Goal: Information Seeking & Learning: Find specific fact

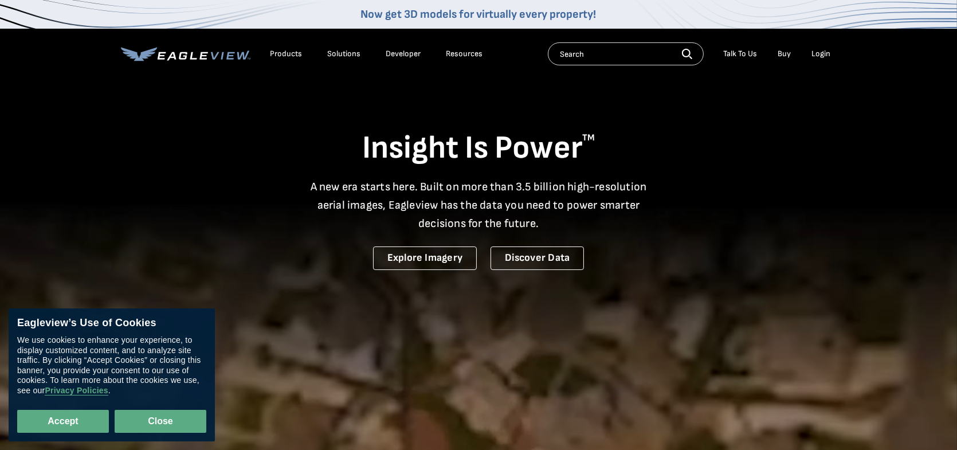
click at [176, 420] on button "Close" at bounding box center [161, 421] width 92 height 23
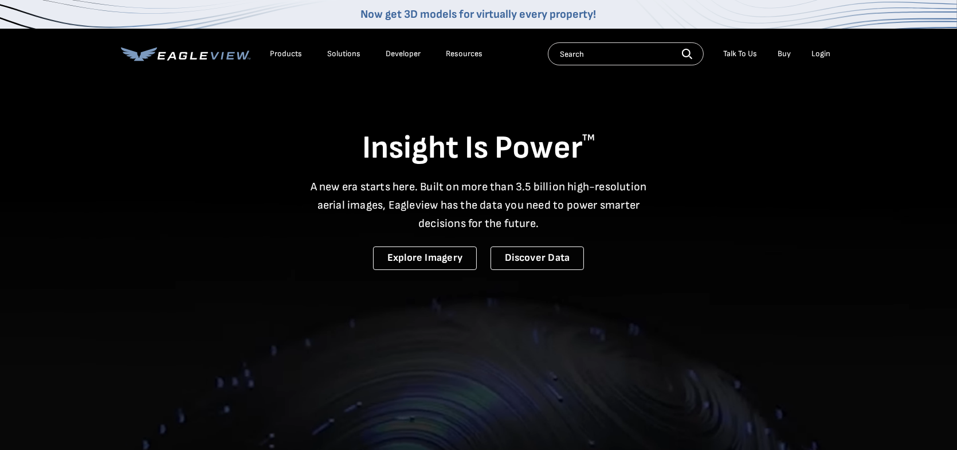
click at [590, 50] on input "text" at bounding box center [626, 53] width 156 height 23
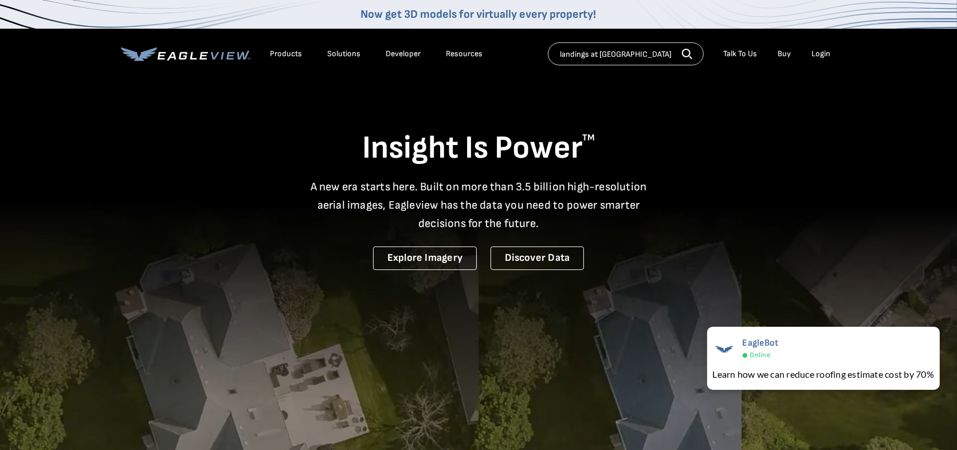
type input "landings at [GEOGRAPHIC_DATA]"
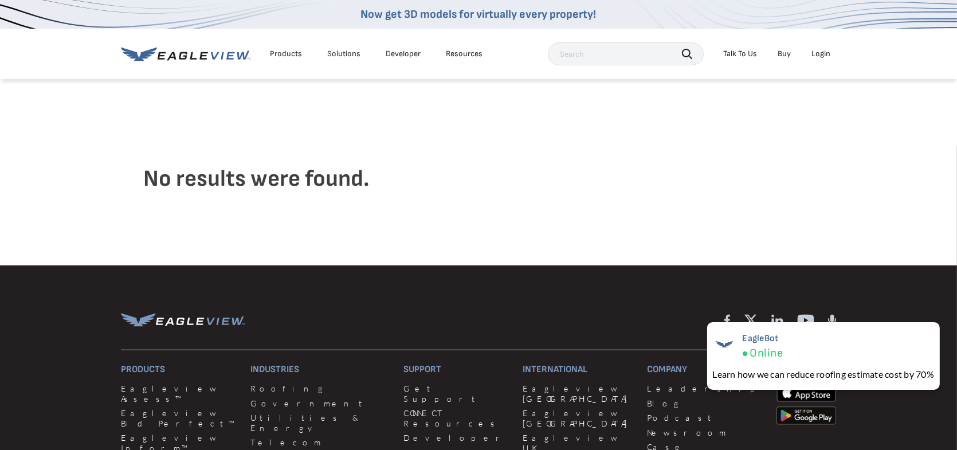
click at [590, 50] on input "text" at bounding box center [626, 53] width 156 height 23
type input "P"
type input "pebblewood lane [GEOGRAPHIC_DATA] [GEOGRAPHIC_DATA]"
